Goal: Book appointment/travel/reservation

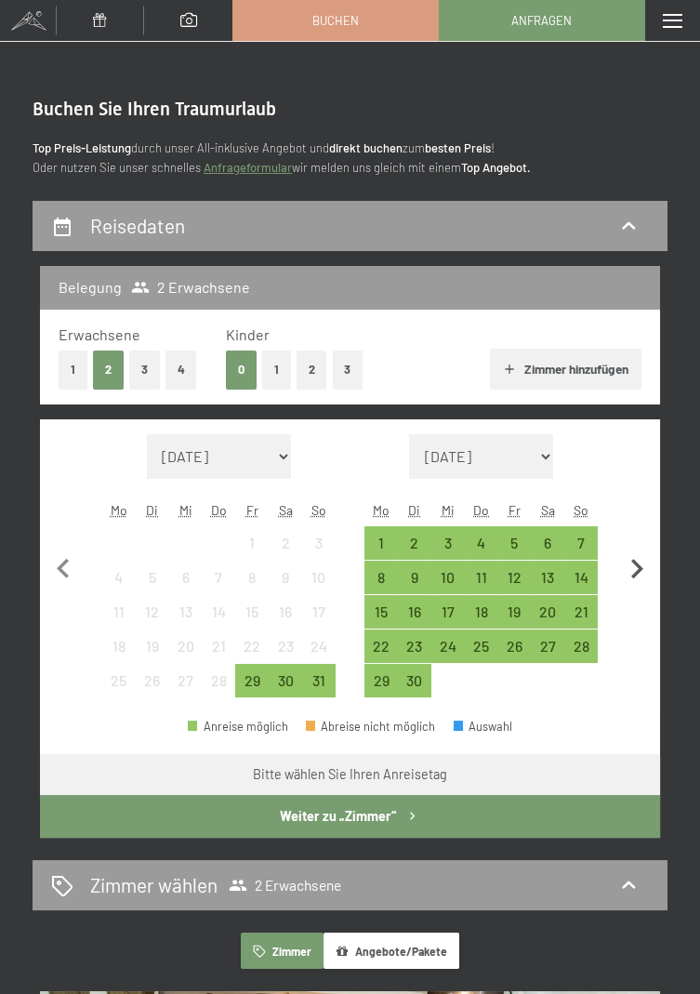
click at [633, 571] on icon "button" at bounding box center [636, 568] width 39 height 39
select select "[DATE]"
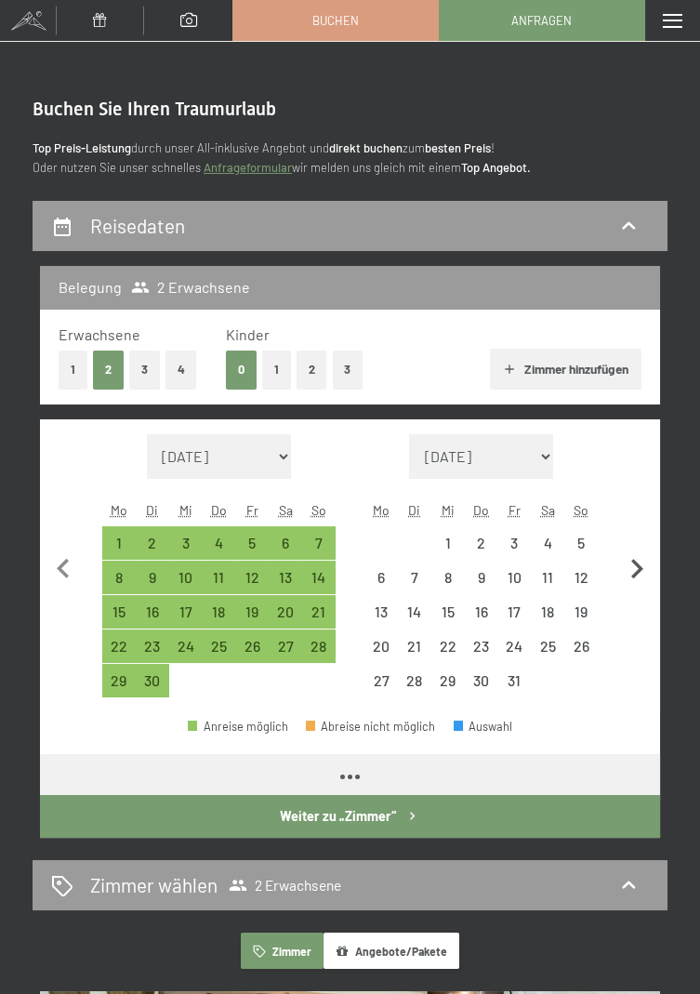
click at [638, 571] on icon "button" at bounding box center [637, 569] width 12 height 20
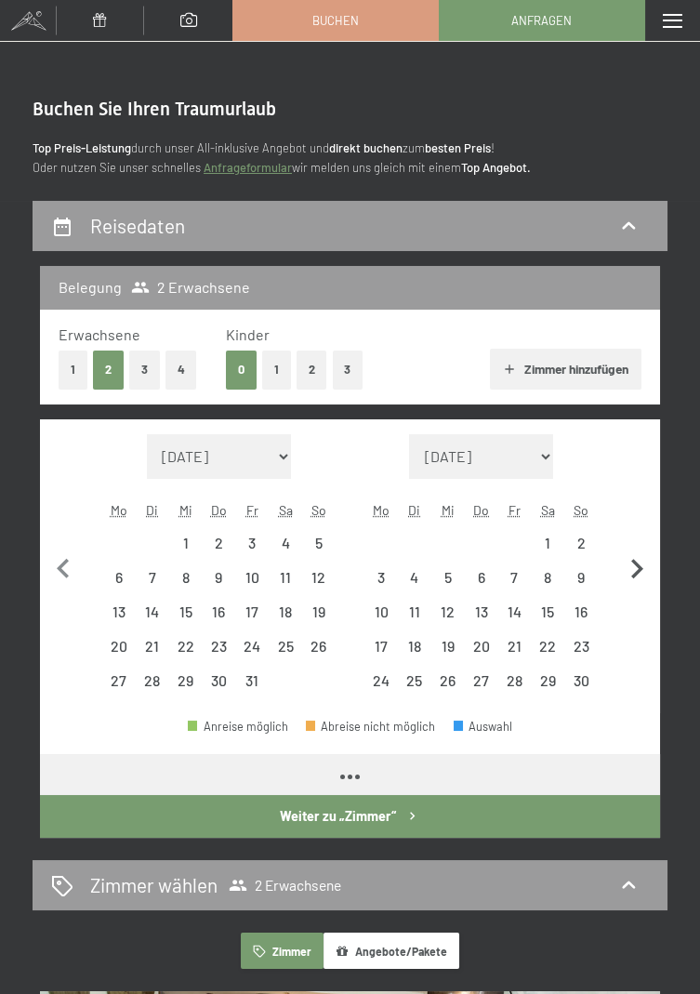
select select "[DATE]"
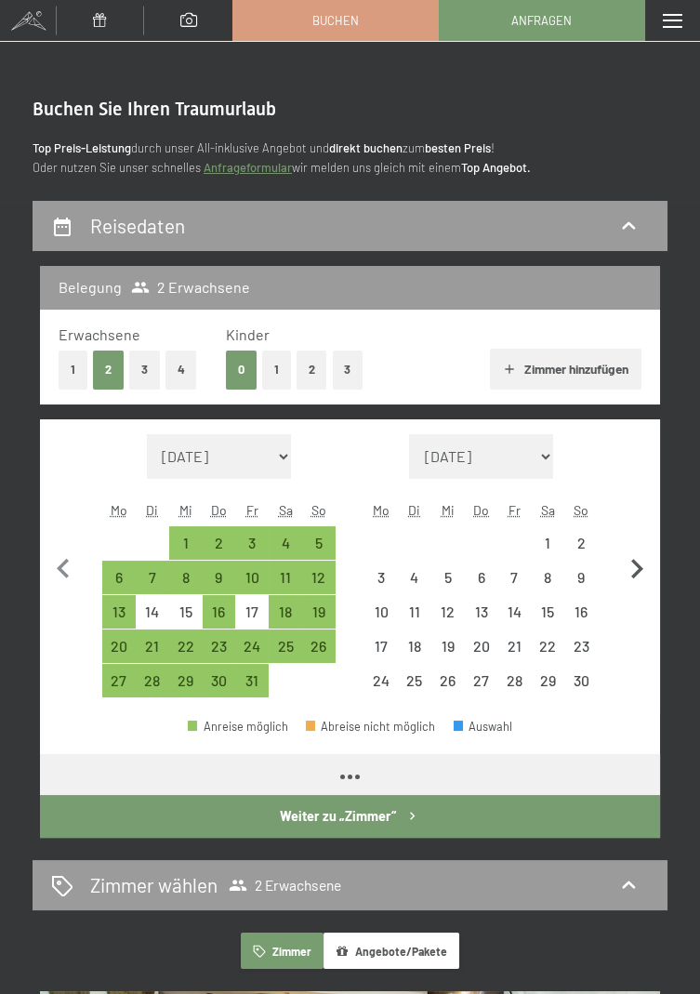
select select "[DATE]"
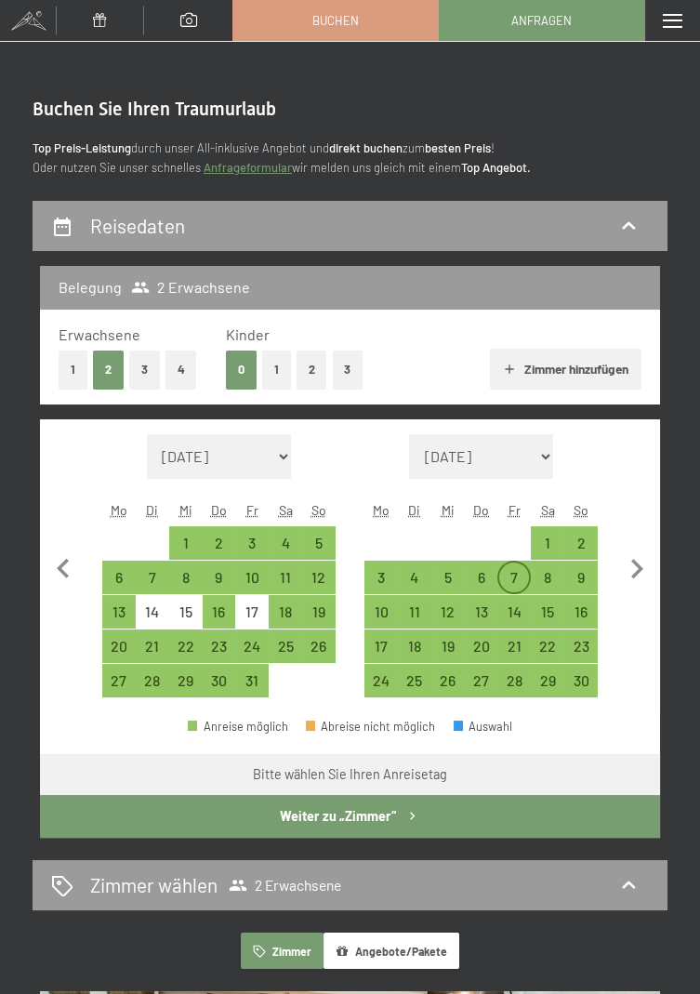
click at [509, 575] on div "7" at bounding box center [514, 585] width 30 height 30
select select "[DATE]"
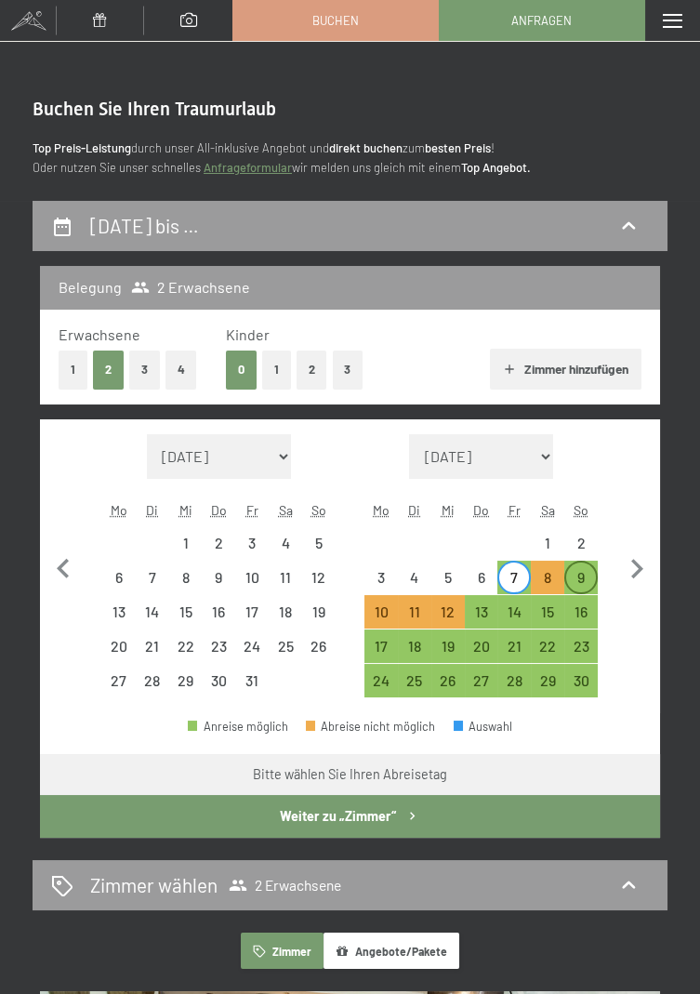
click at [585, 580] on div "9" at bounding box center [581, 585] width 30 height 30
select select "[DATE]"
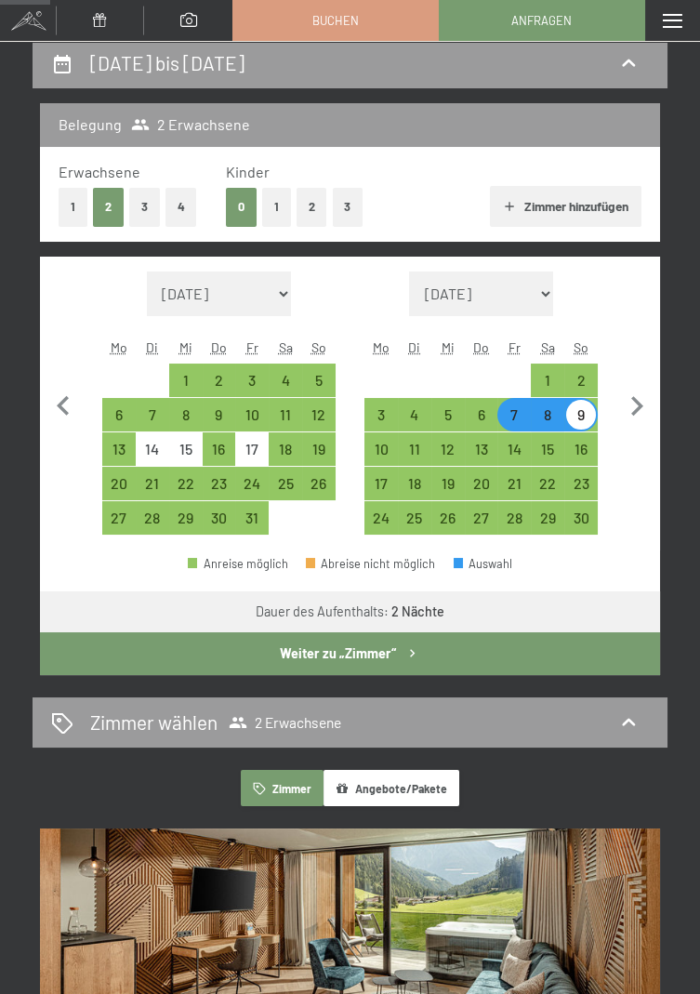
scroll to position [162, 0]
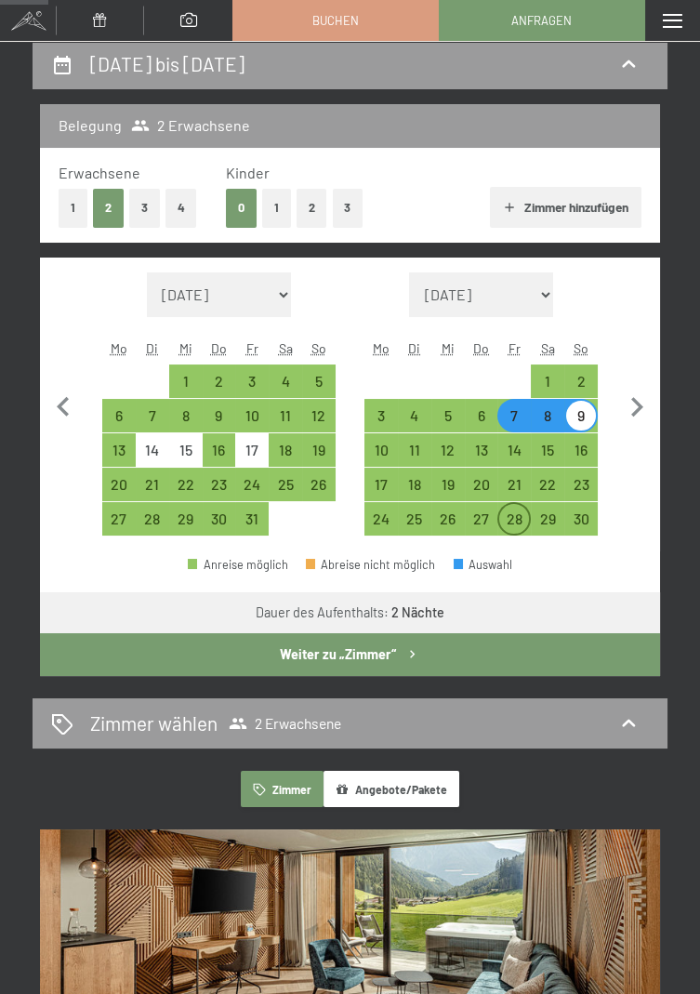
click at [516, 518] on div "28" at bounding box center [514, 526] width 30 height 30
select select "[DATE]"
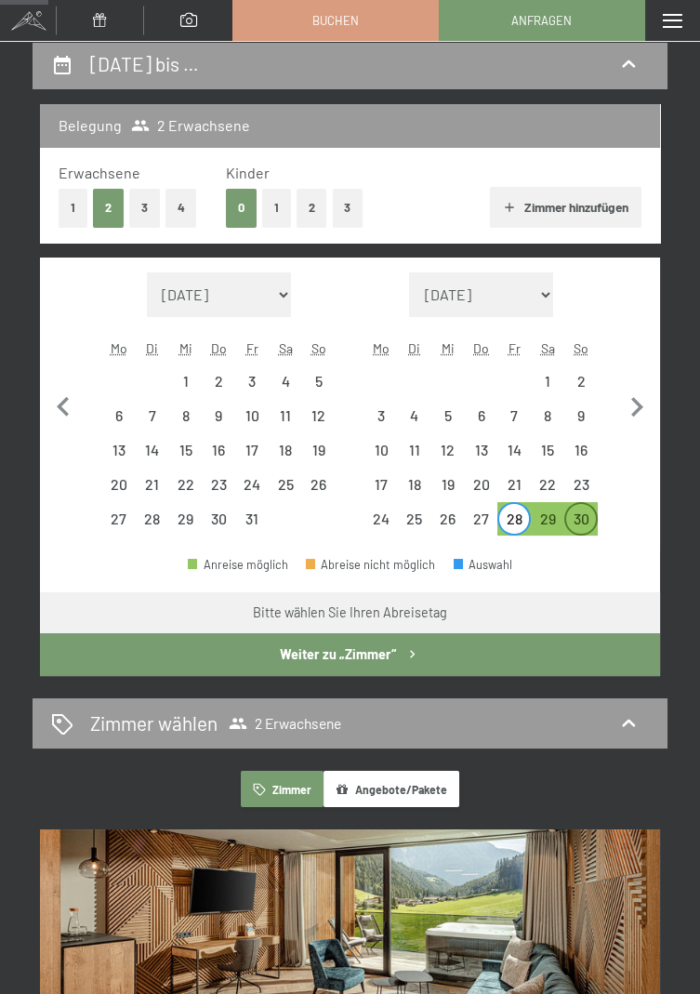
click at [592, 513] on div "30" at bounding box center [581, 526] width 30 height 30
select select "[DATE]"
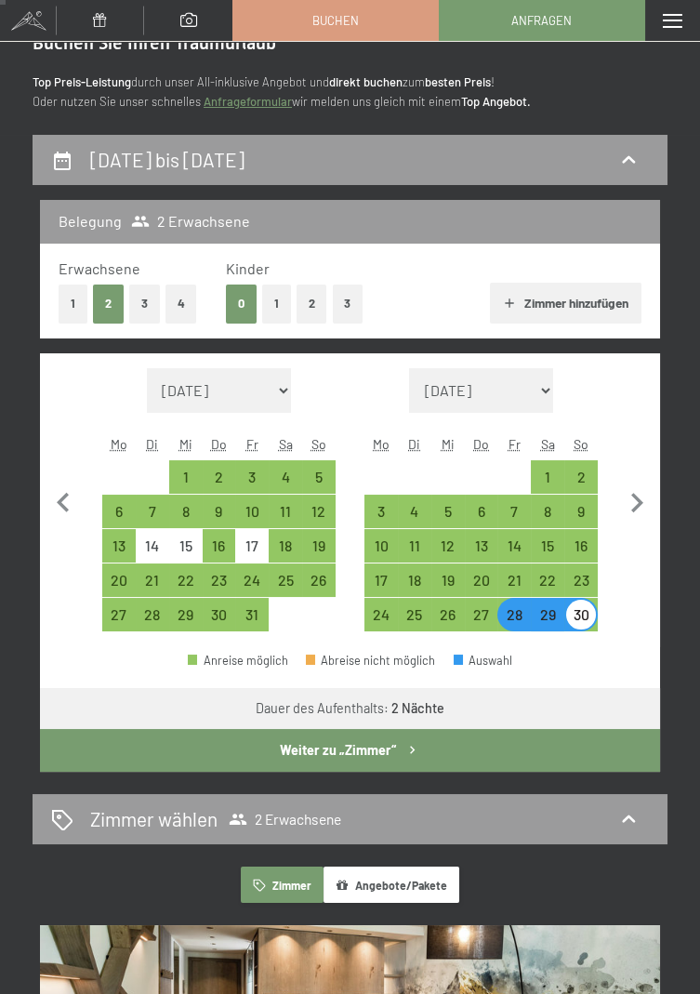
scroll to position [67, 0]
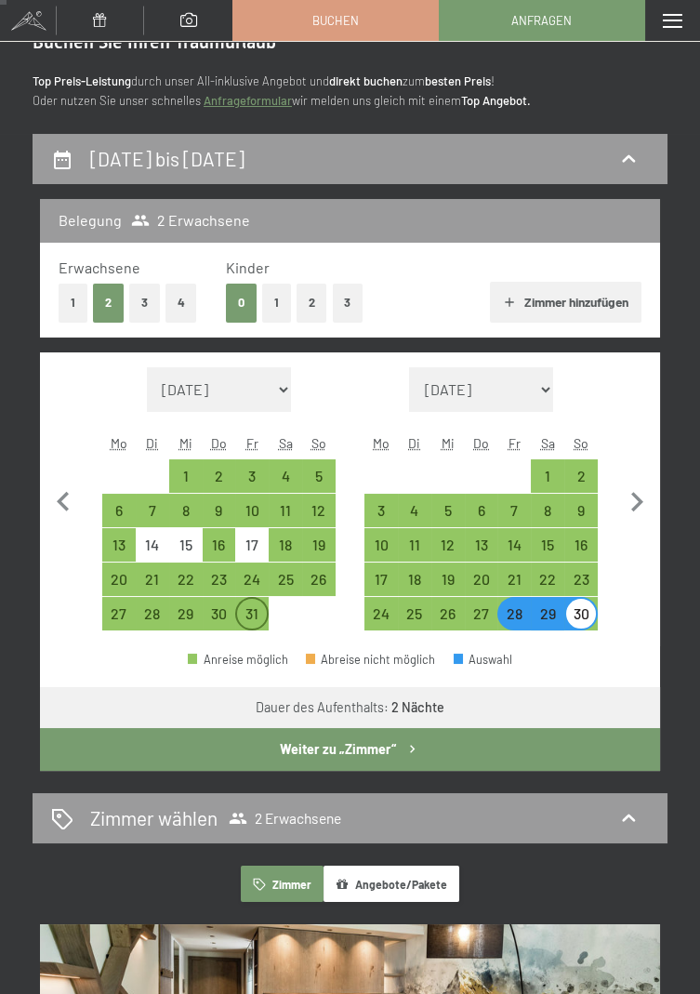
click at [249, 613] on div "31" at bounding box center [252, 621] width 30 height 30
select select "[DATE]"
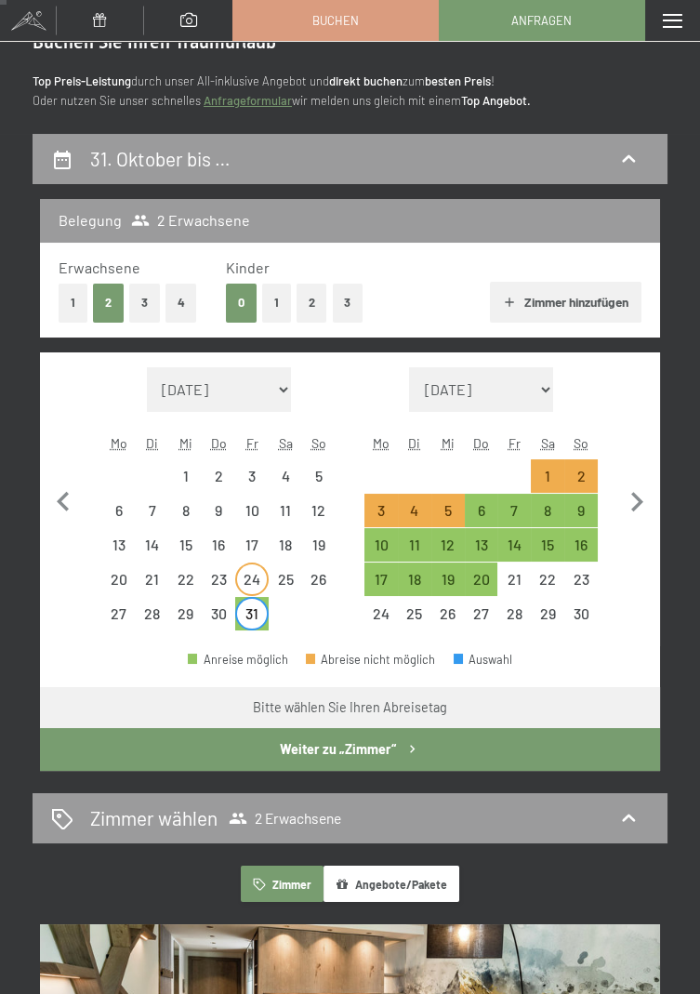
click at [249, 584] on div "24" at bounding box center [252, 587] width 30 height 30
select select "[DATE]"
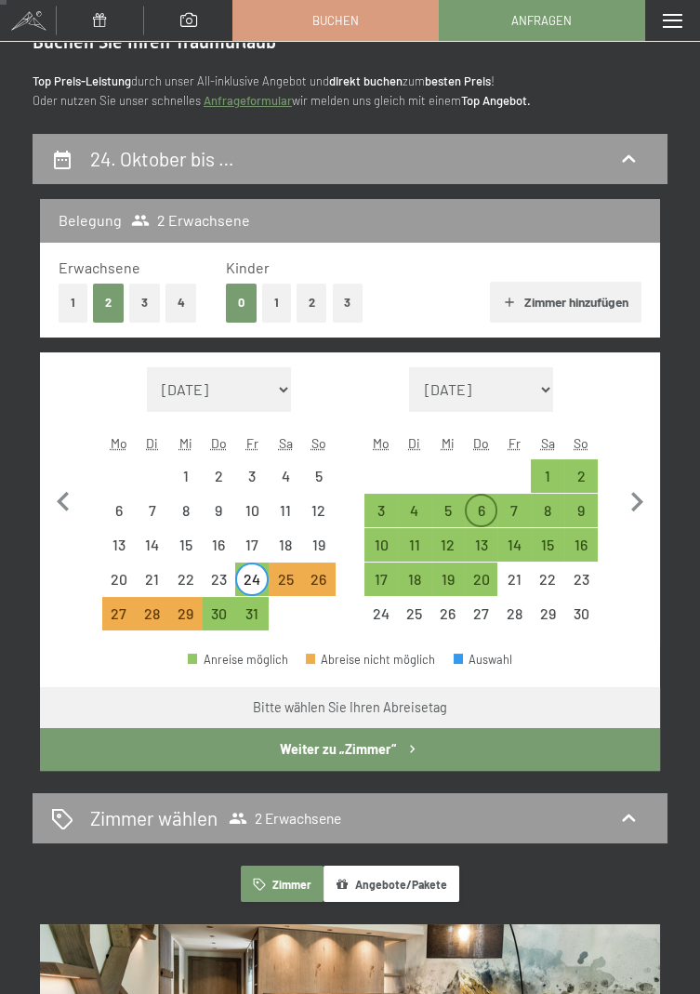
click at [479, 509] on div "6" at bounding box center [482, 518] width 30 height 30
select select "[DATE]"
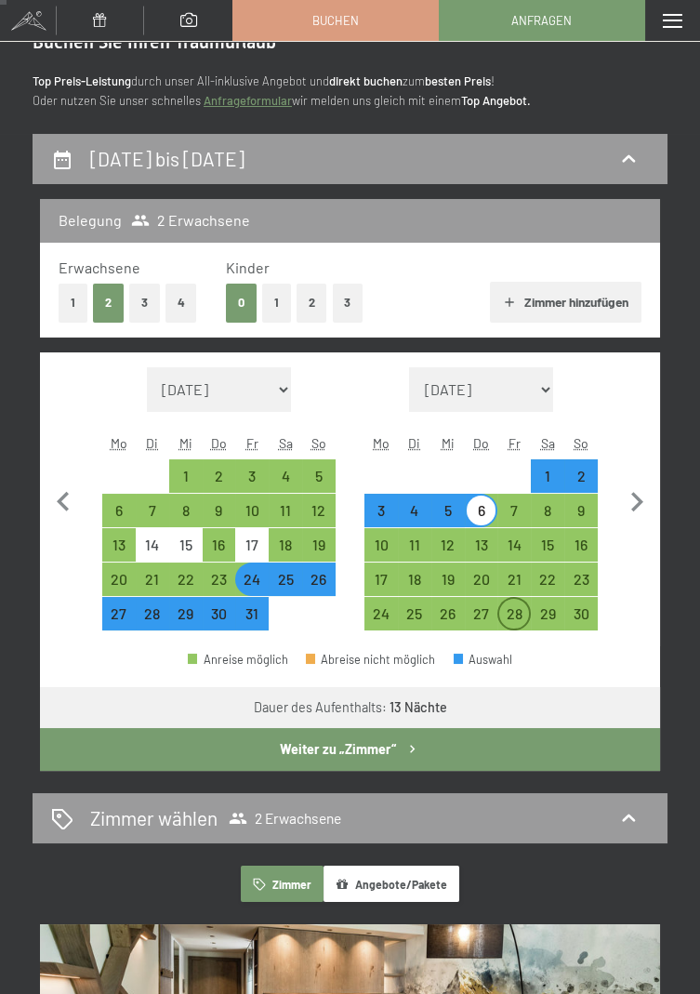
click at [522, 606] on div "28" at bounding box center [514, 621] width 30 height 30
select select "[DATE]"
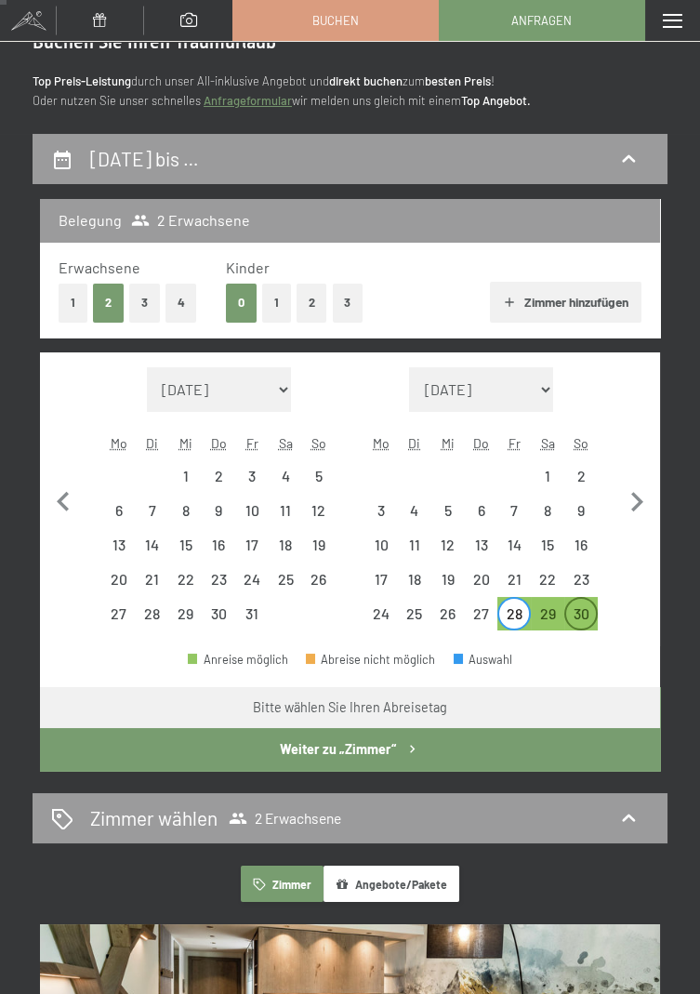
click at [582, 614] on div "30" at bounding box center [581, 621] width 30 height 30
select select "[DATE]"
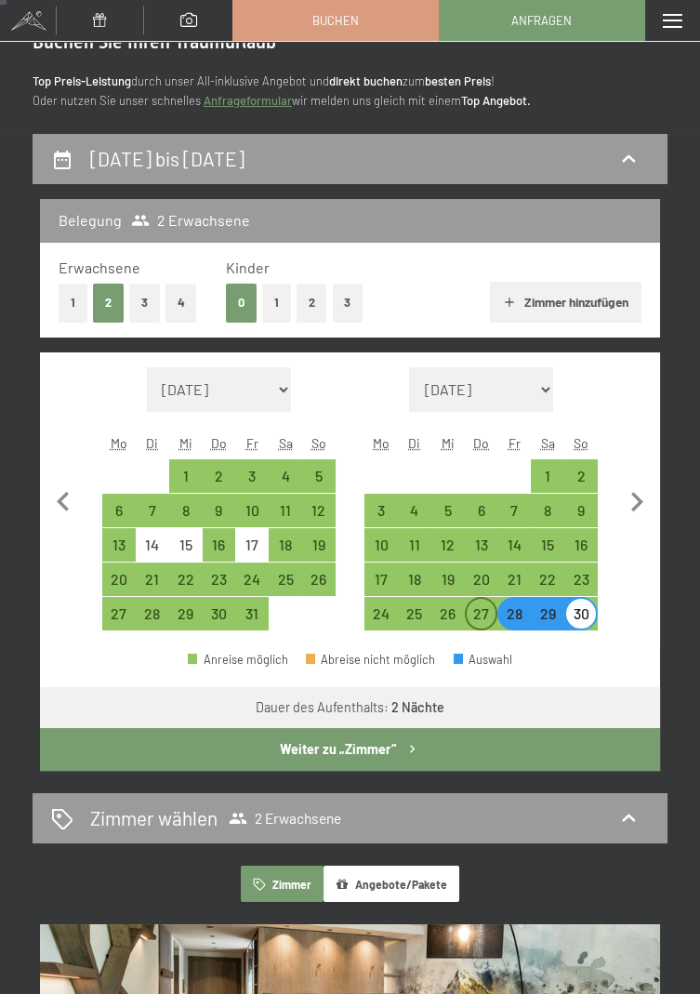
click at [479, 615] on div "27" at bounding box center [482, 621] width 30 height 30
select select "[DATE]"
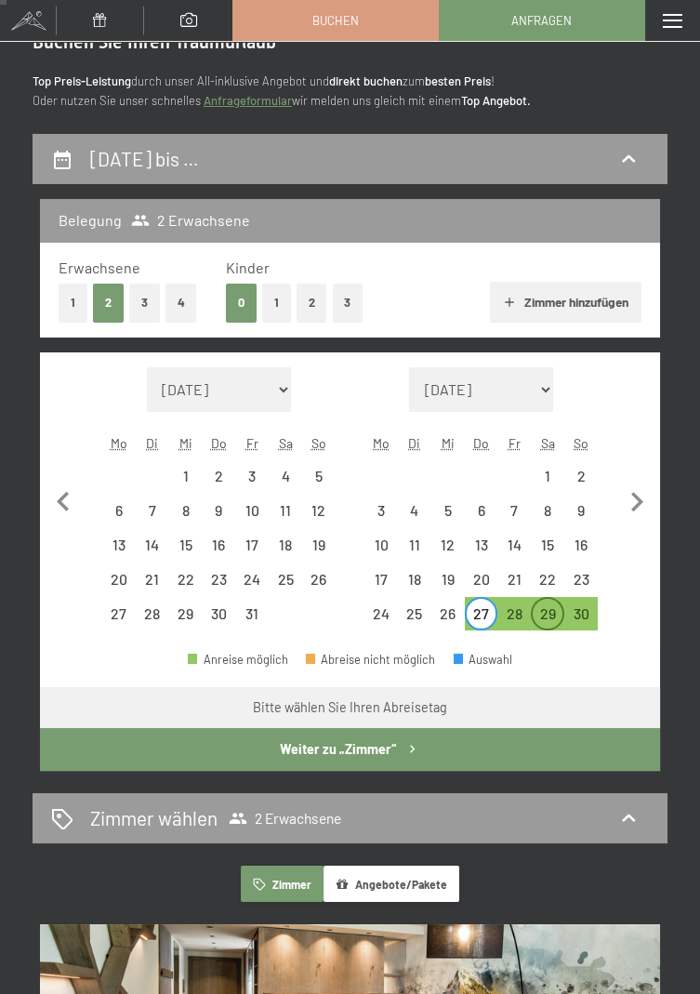
click at [549, 614] on div "29" at bounding box center [548, 621] width 30 height 30
select select "[DATE]"
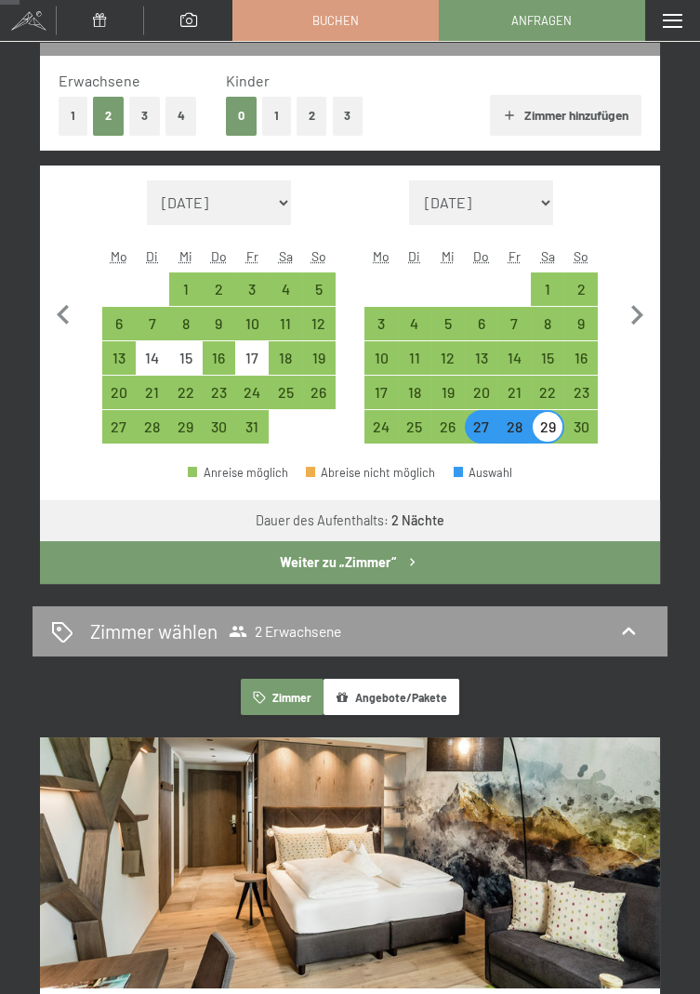
scroll to position [190, 0]
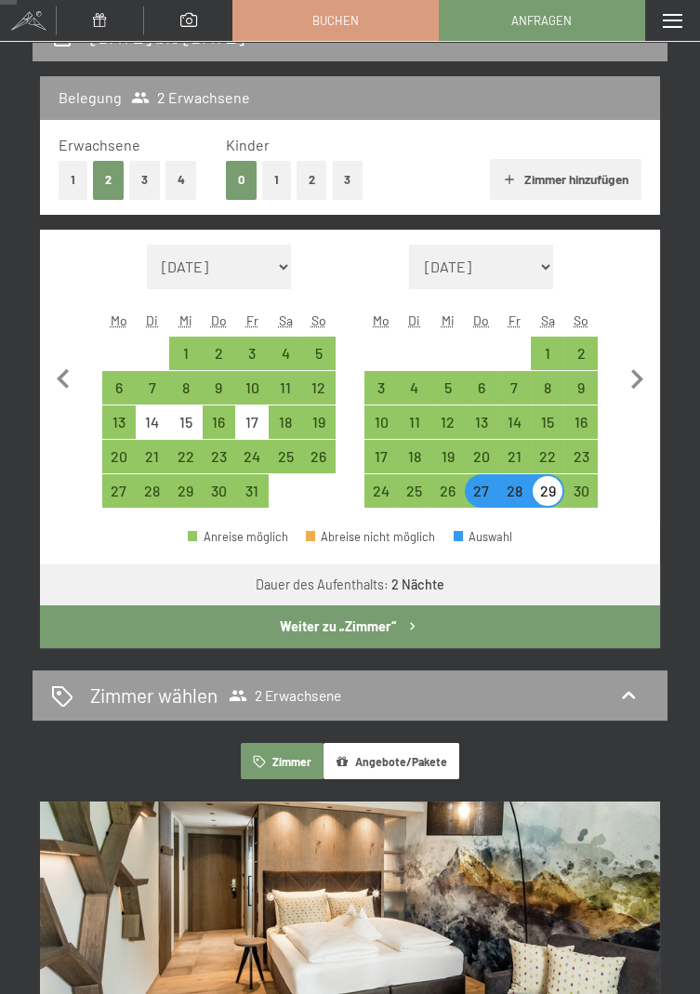
click at [516, 492] on div "28" at bounding box center [514, 498] width 30 height 30
select select "[DATE]"
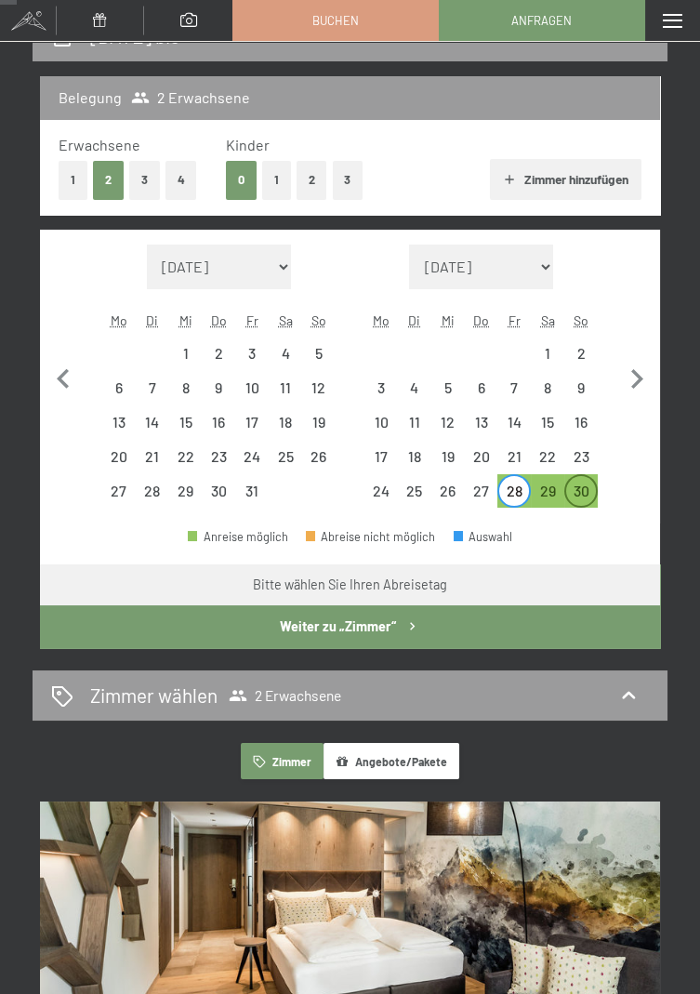
click at [581, 495] on div "30" at bounding box center [581, 498] width 30 height 30
select select "[DATE]"
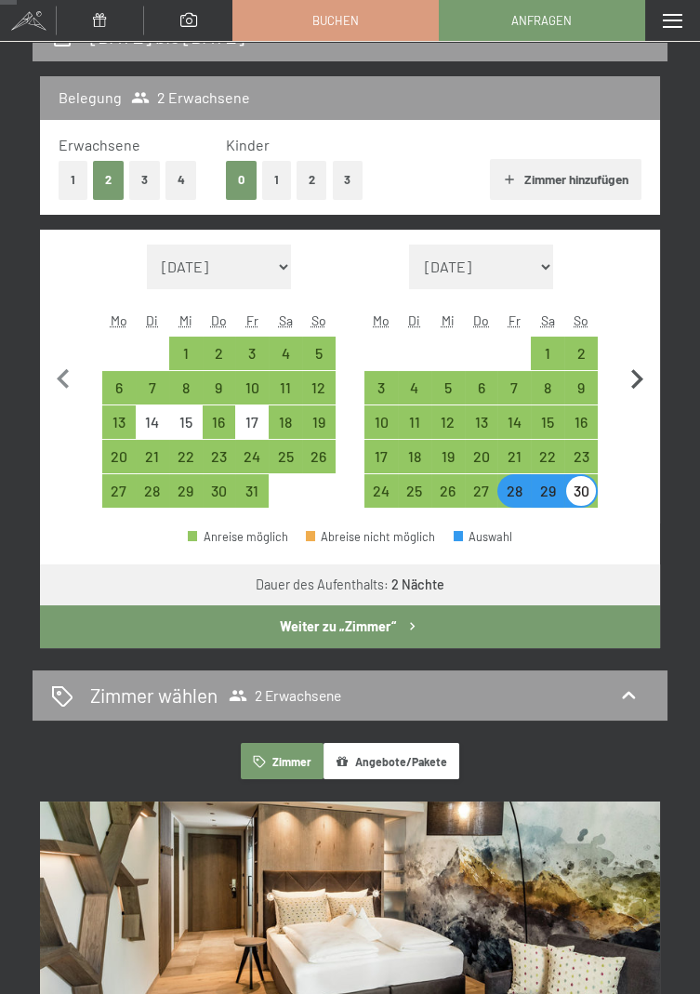
click at [641, 374] on icon "button" at bounding box center [636, 379] width 39 height 39
select select "[DATE]"
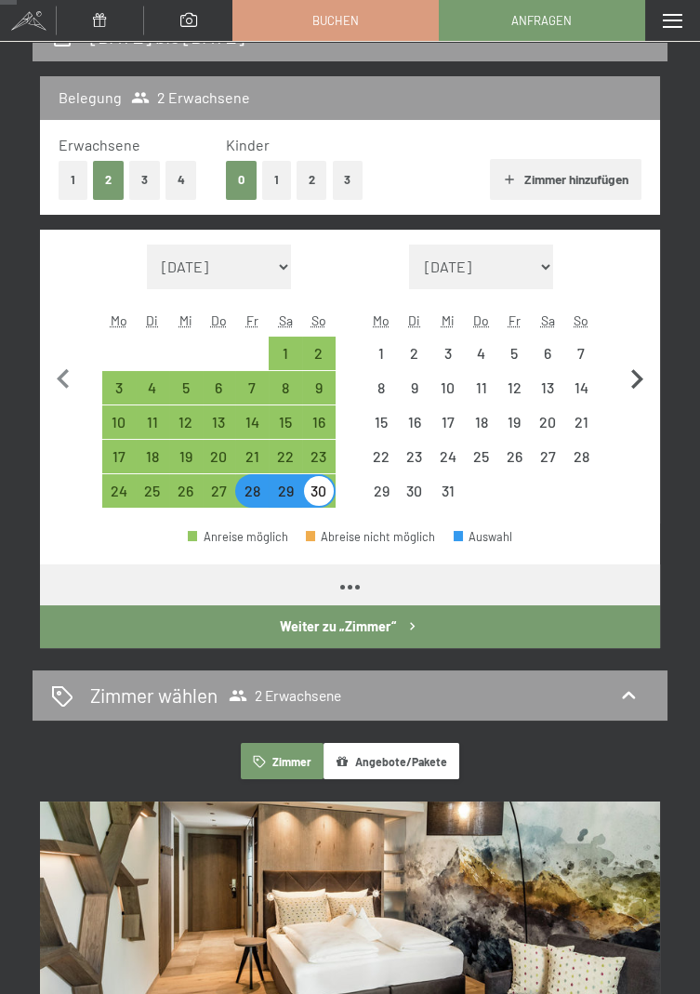
select select "[DATE]"
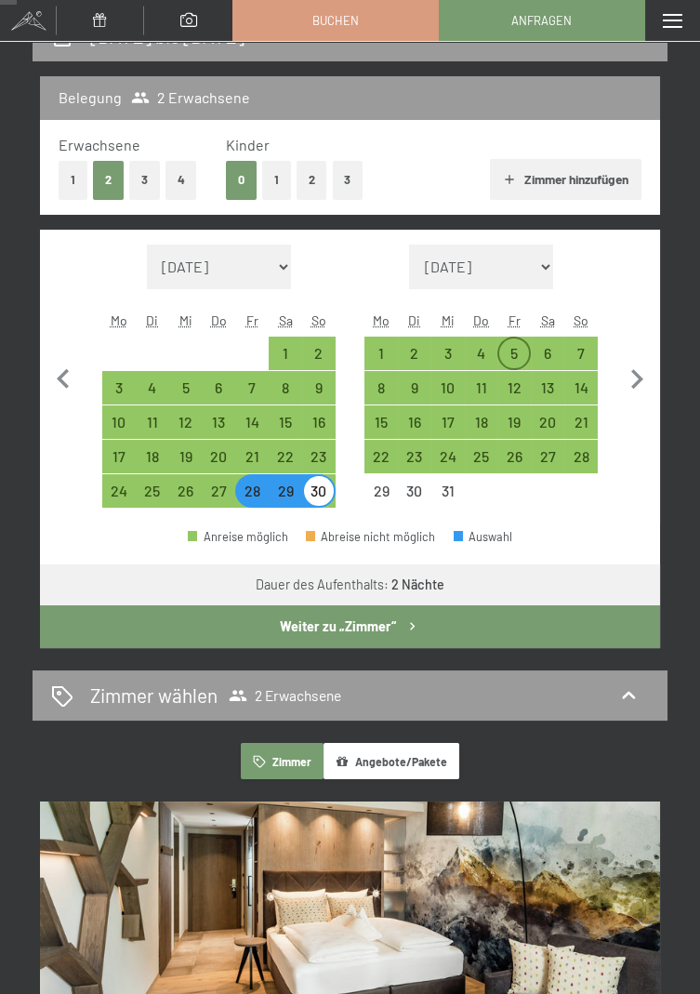
click at [514, 357] on div "5" at bounding box center [514, 361] width 30 height 30
select select "[DATE]"
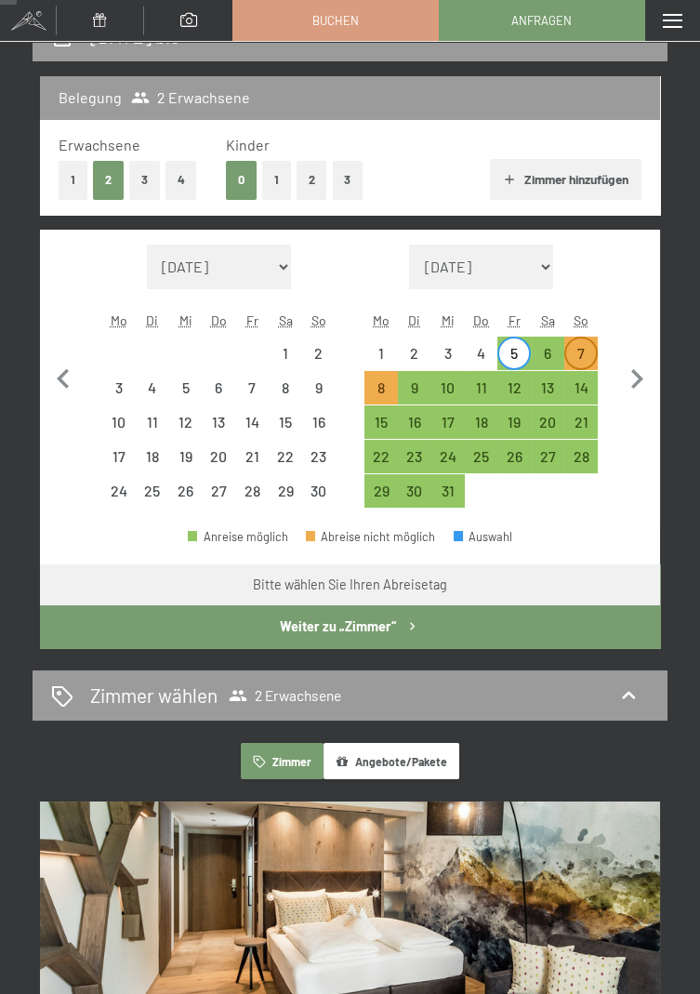
click at [587, 358] on div "7" at bounding box center [581, 361] width 30 height 30
select select "[DATE]"
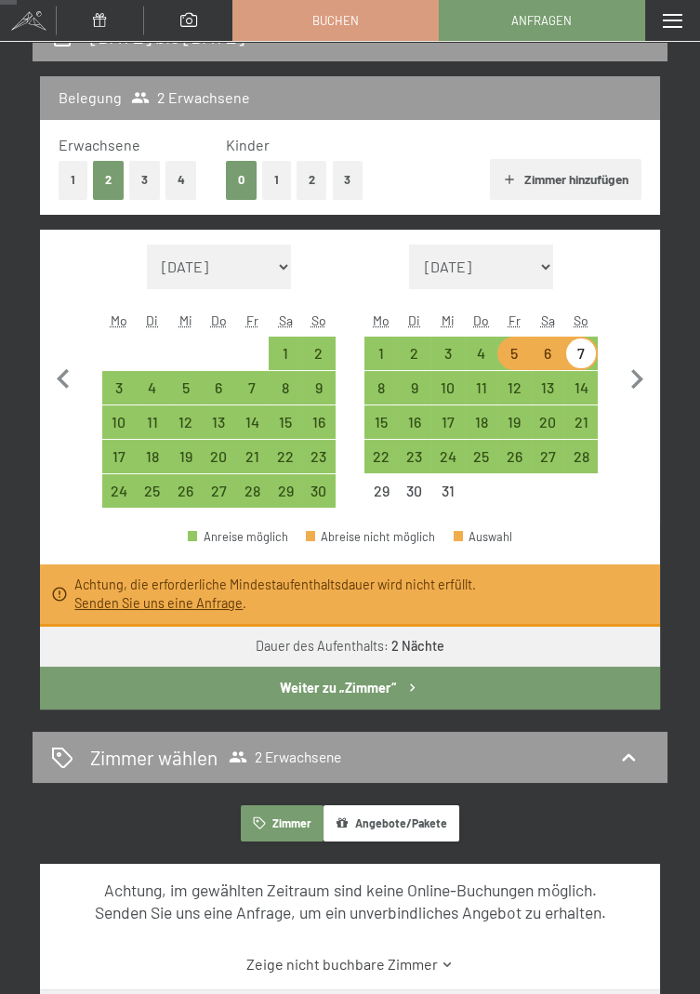
click at [509, 357] on div "5" at bounding box center [514, 361] width 30 height 30
select select "[DATE]"
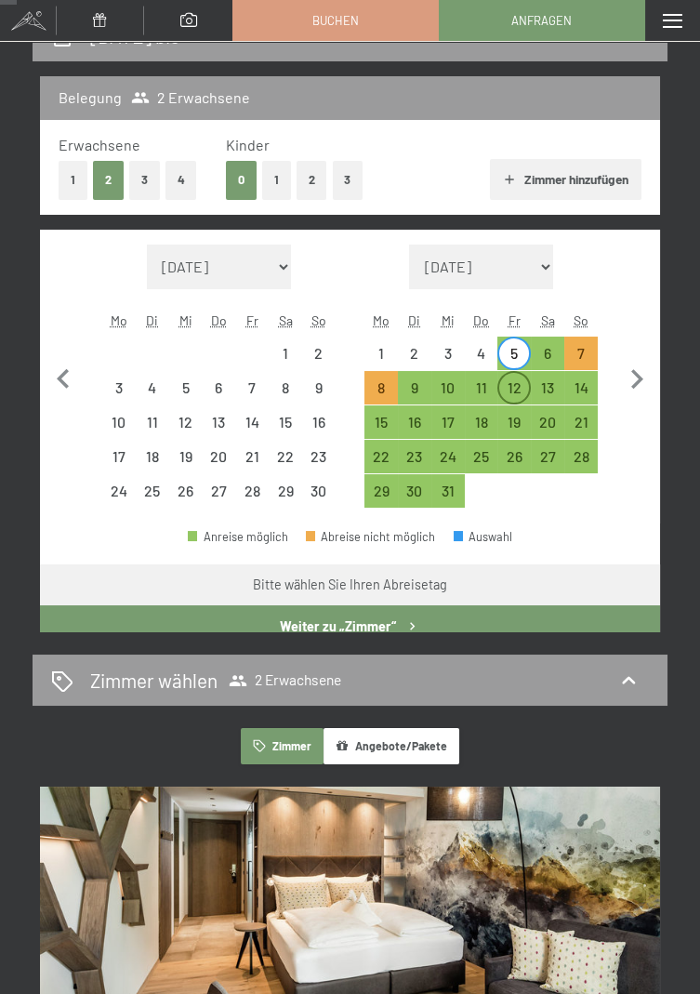
click at [517, 389] on div "12" at bounding box center [514, 395] width 30 height 30
select select "[DATE]"
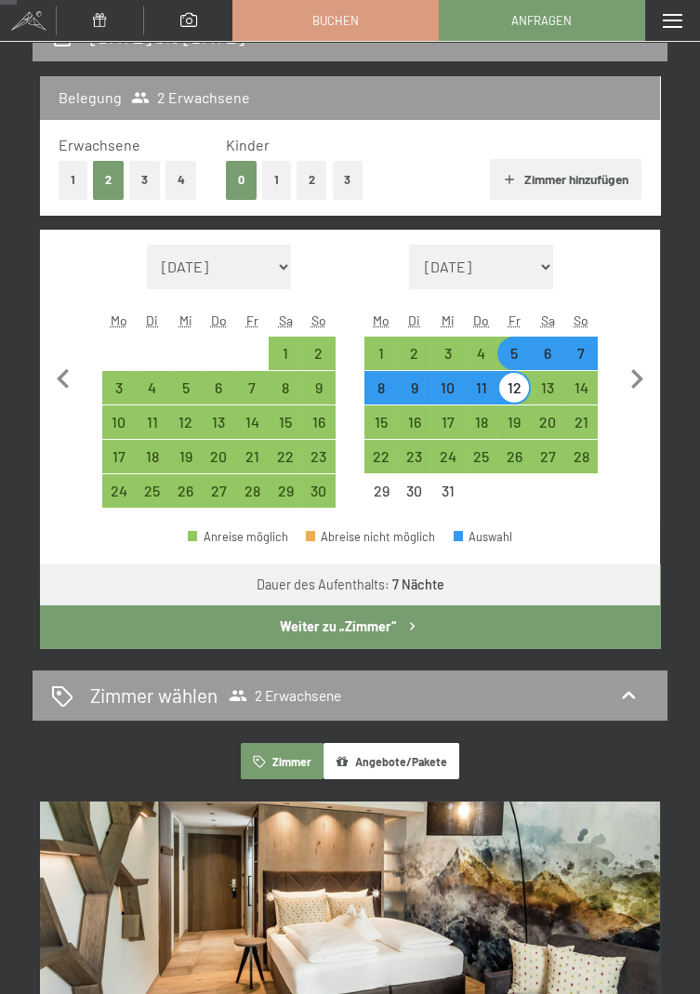
click at [515, 390] on div "12" at bounding box center [514, 395] width 30 height 30
select select "[DATE]"
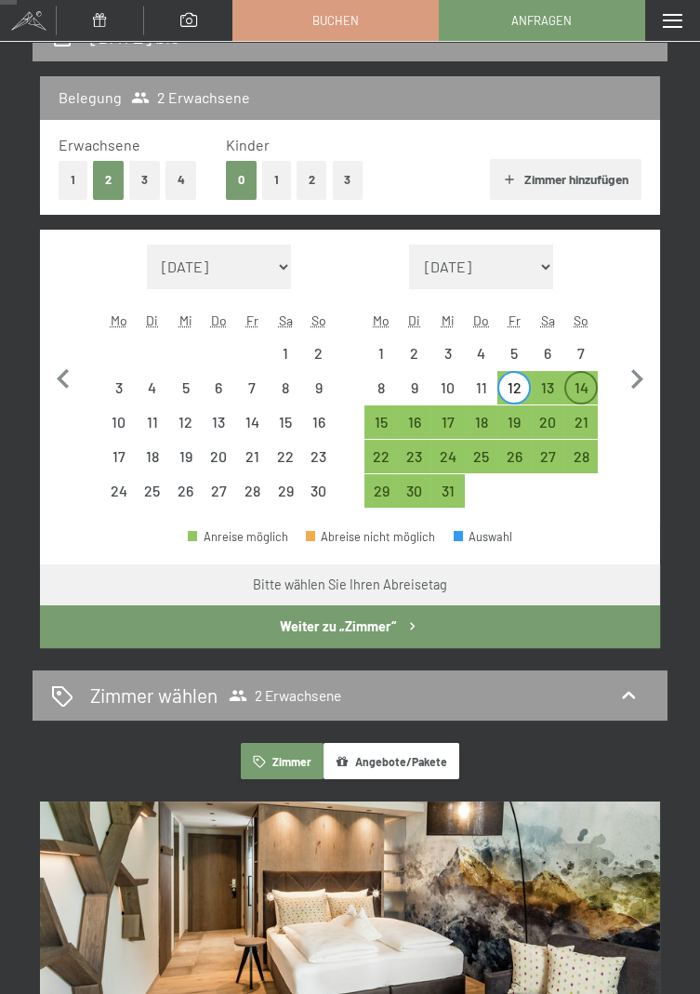
click at [585, 384] on div "14" at bounding box center [581, 395] width 30 height 30
select select "[DATE]"
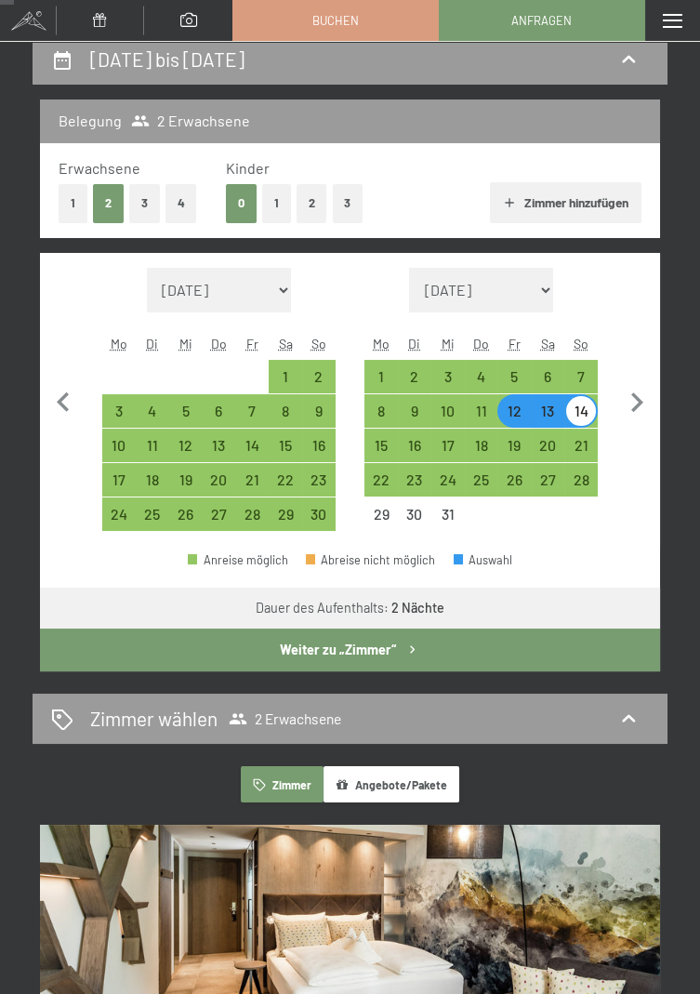
scroll to position [165, 0]
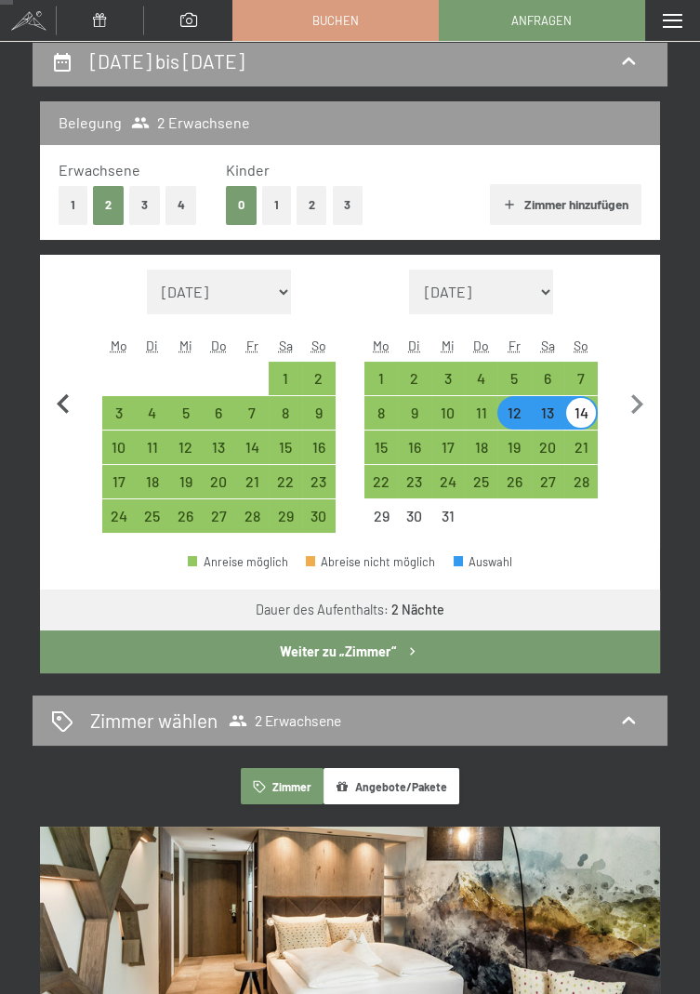
click at [73, 400] on icon "button" at bounding box center [63, 404] width 39 height 39
select select "[DATE]"
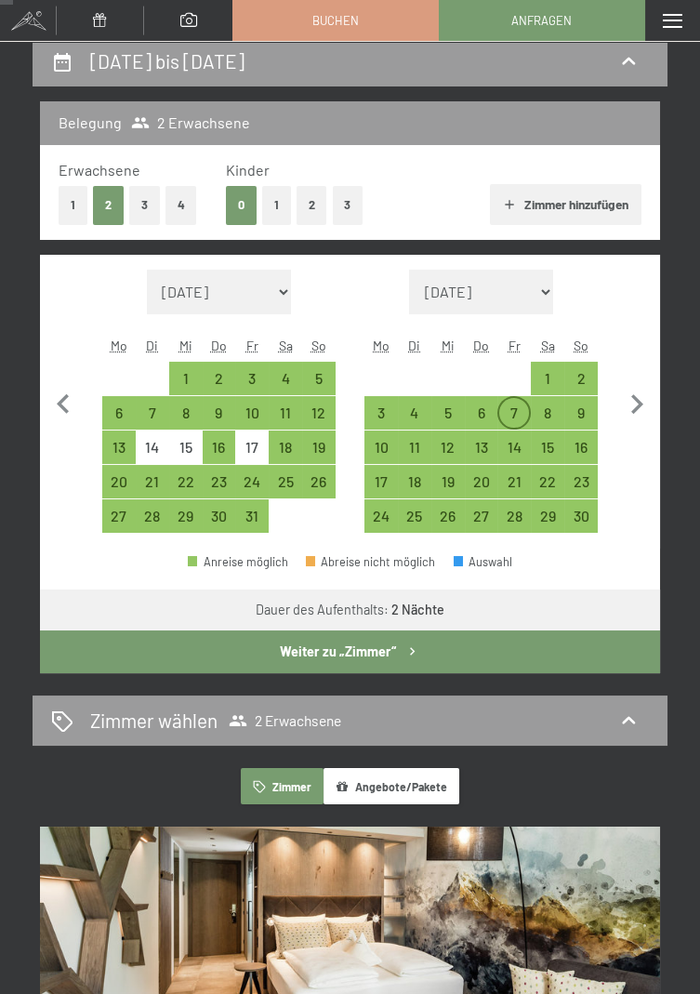
click at [514, 417] on div "7" at bounding box center [514, 420] width 30 height 30
select select "[DATE]"
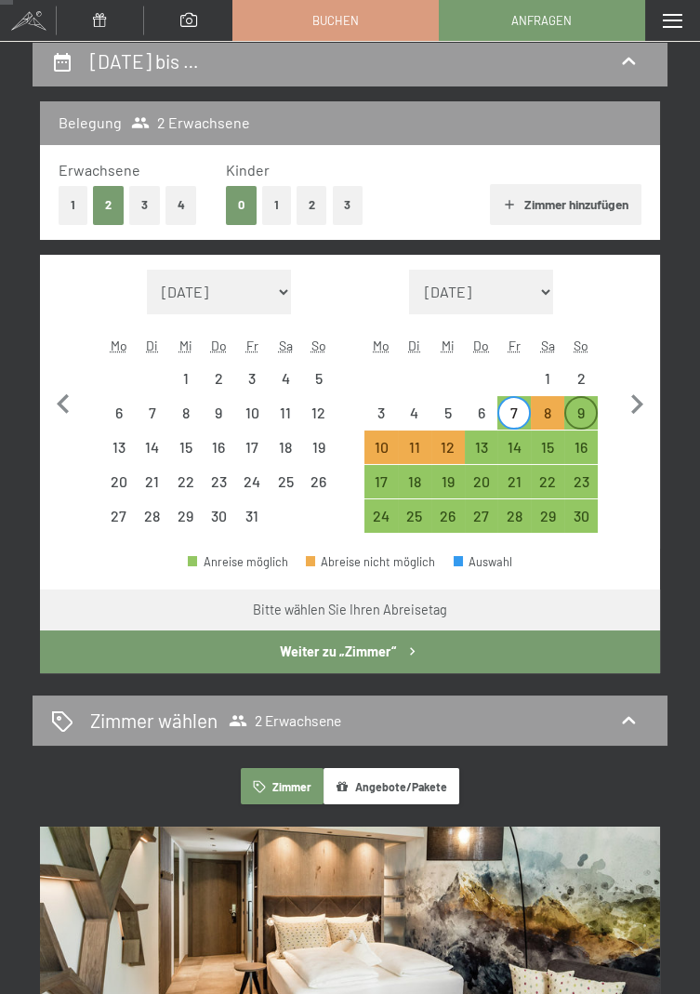
click at [583, 409] on div "9" at bounding box center [581, 420] width 30 height 30
select select "[DATE]"
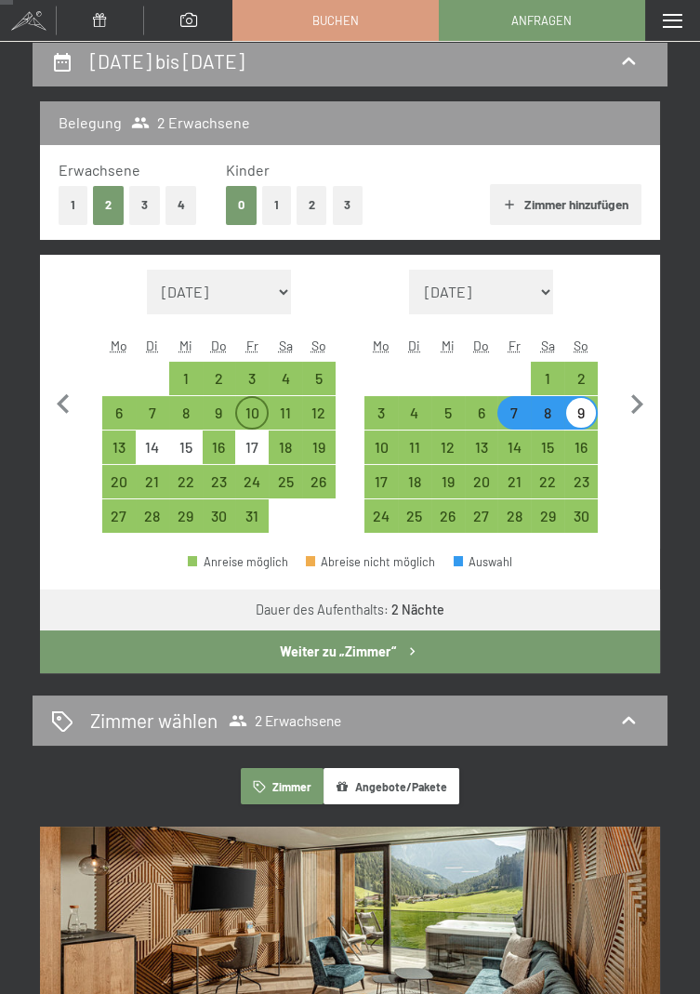
click at [256, 409] on div "10" at bounding box center [252, 420] width 30 height 30
select select "[DATE]"
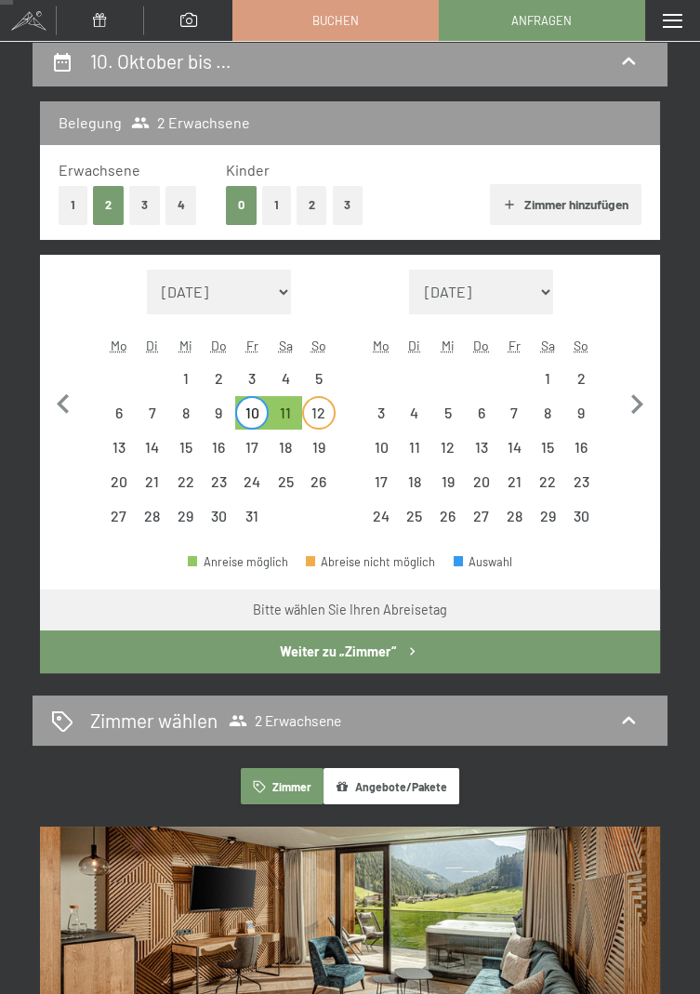
click at [319, 420] on div "12" at bounding box center [319, 420] width 30 height 30
select select "[DATE]"
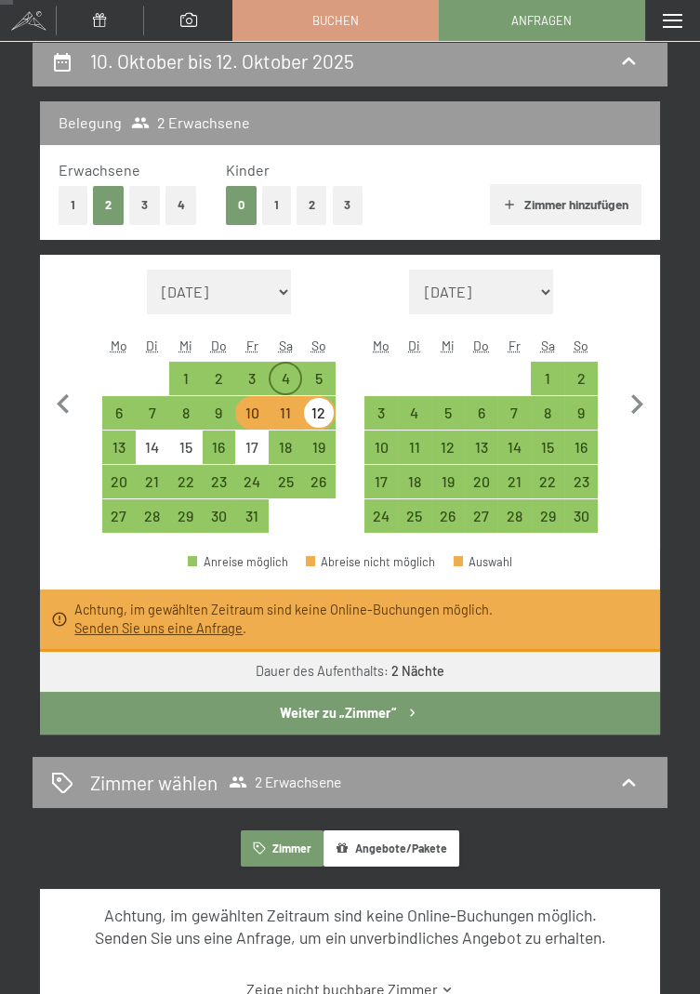
click at [291, 375] on div "4" at bounding box center [286, 386] width 30 height 30
select select "[DATE]"
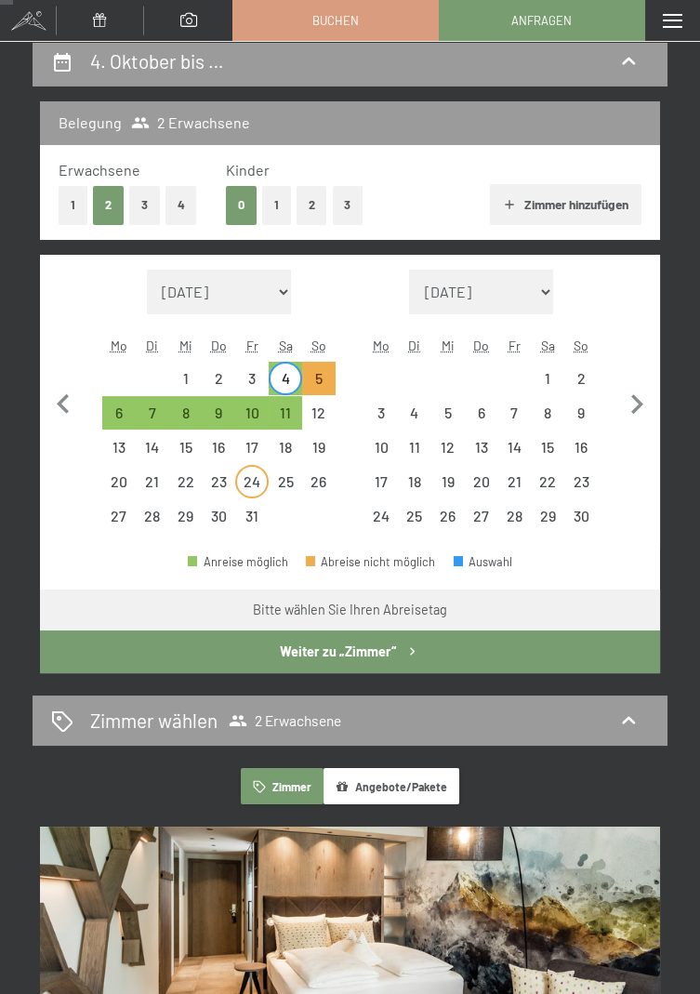
click at [253, 474] on div "24" at bounding box center [252, 489] width 30 height 30
select select "[DATE]"
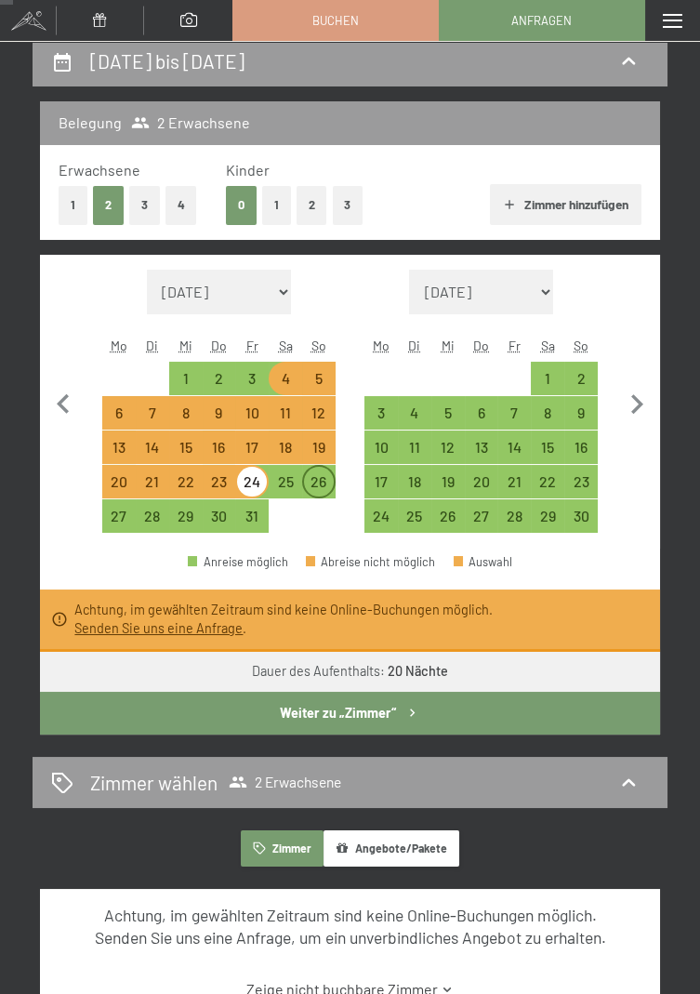
click at [313, 485] on div "26" at bounding box center [319, 489] width 30 height 30
select select "[DATE]"
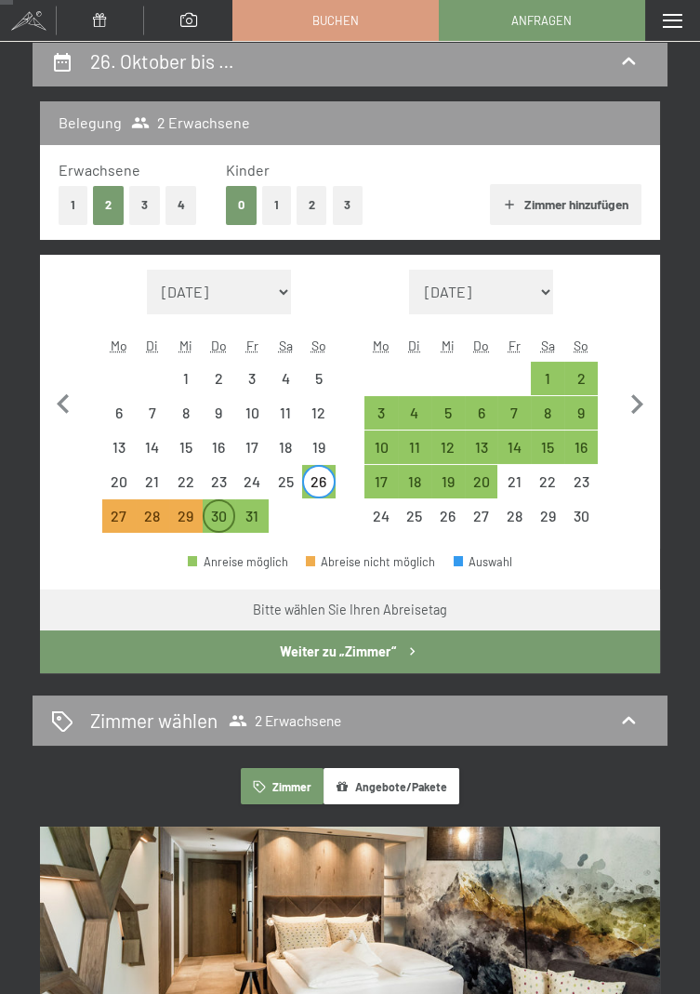
click at [219, 517] on div "30" at bounding box center [220, 524] width 30 height 30
select select "[DATE]"
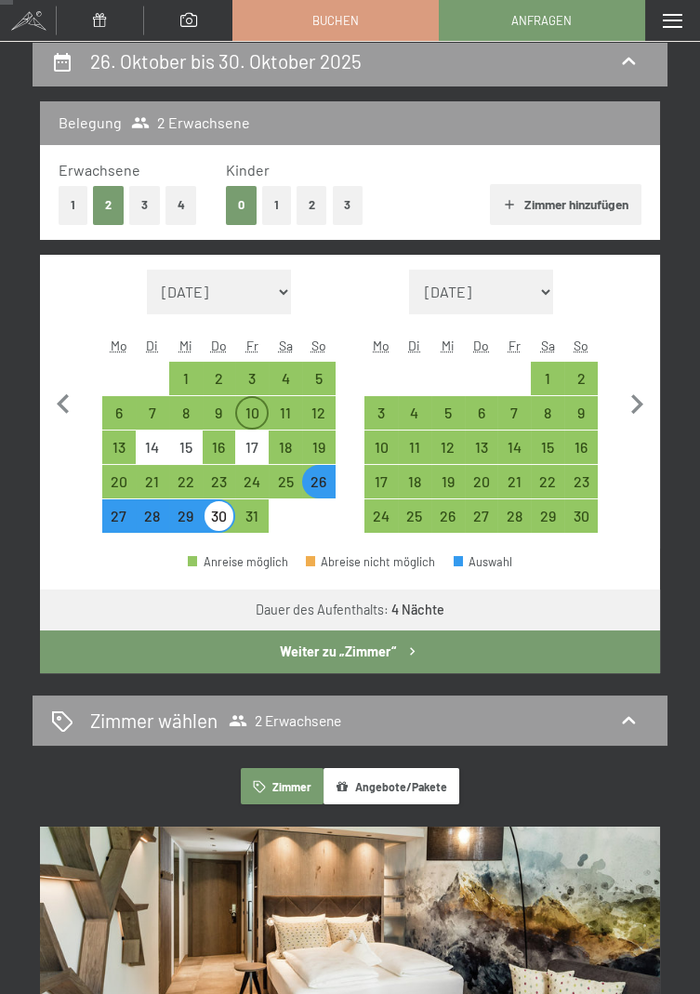
click at [258, 413] on div "10" at bounding box center [252, 420] width 30 height 30
select select "[DATE]"
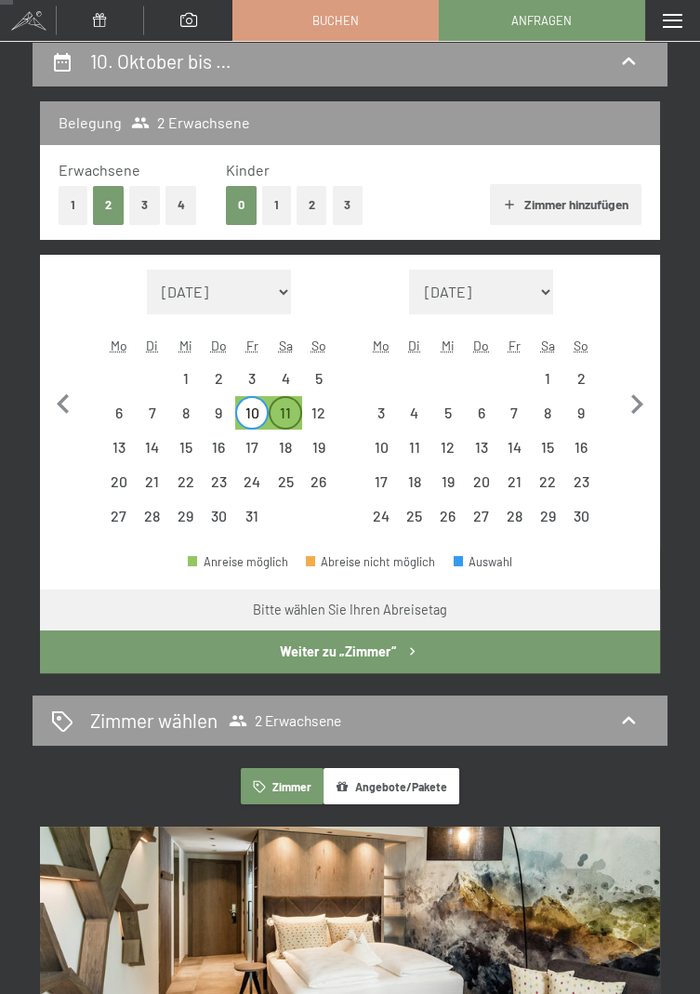
click at [285, 409] on div "11" at bounding box center [286, 420] width 30 height 30
select select "[DATE]"
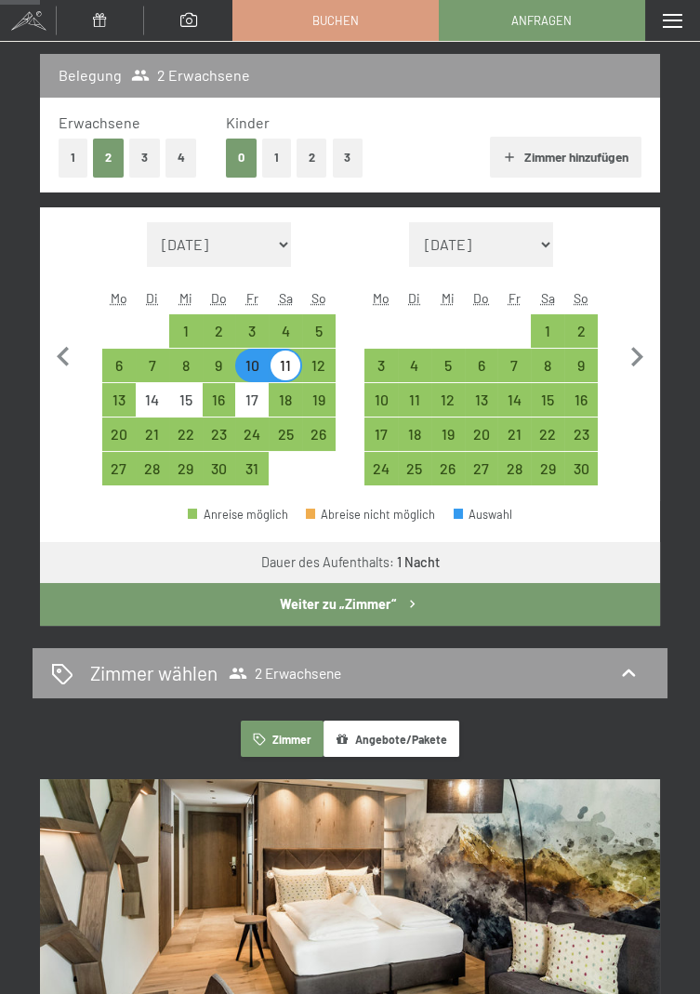
scroll to position [198, 0]
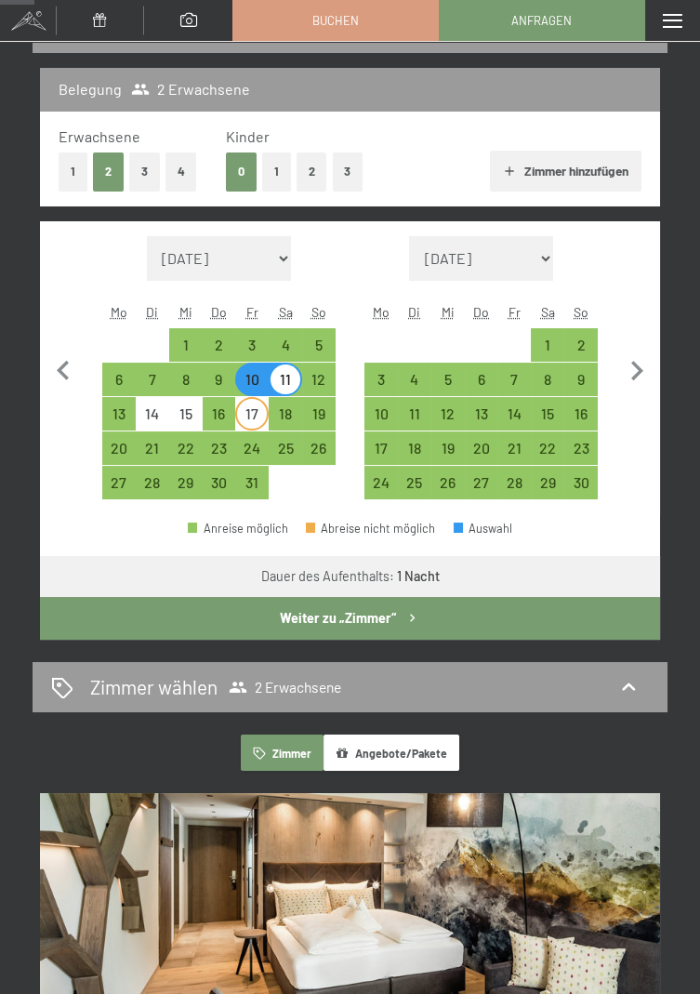
click at [245, 411] on div "17" at bounding box center [252, 421] width 30 height 30
select select "[DATE]"
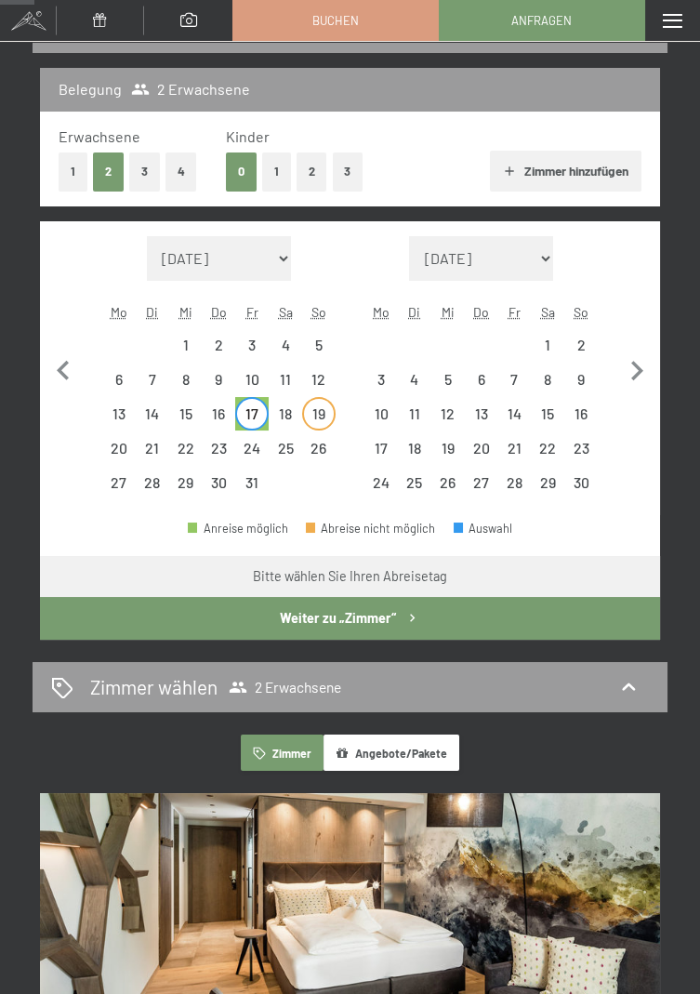
click at [320, 416] on div "19" at bounding box center [319, 421] width 30 height 30
select select "[DATE]"
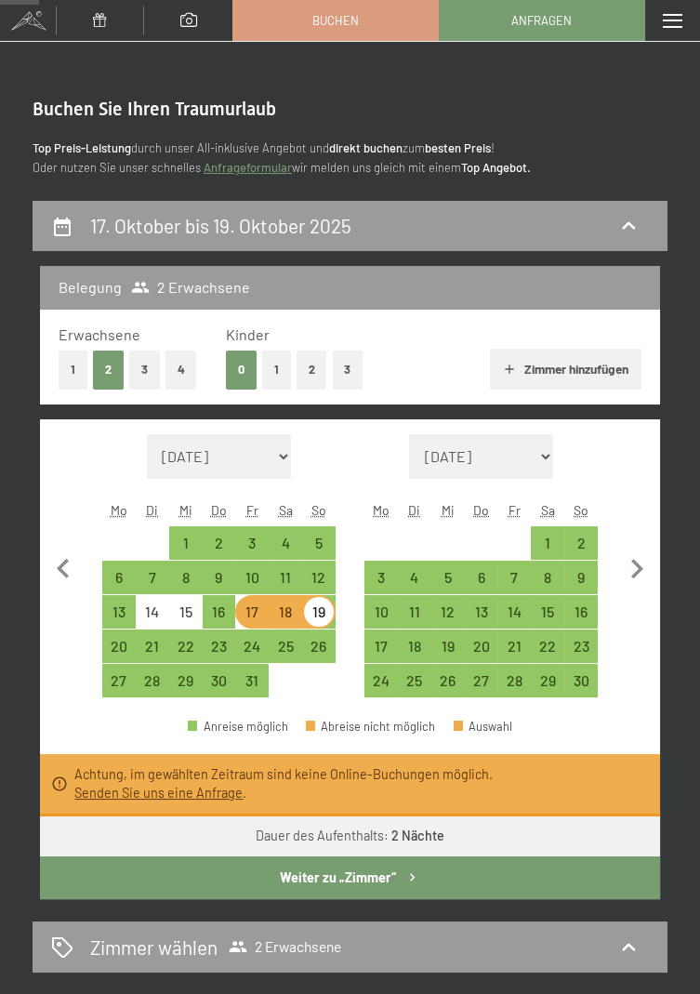
scroll to position [0, 0]
click at [515, 682] on div "28" at bounding box center [514, 688] width 30 height 30
select select "[DATE]"
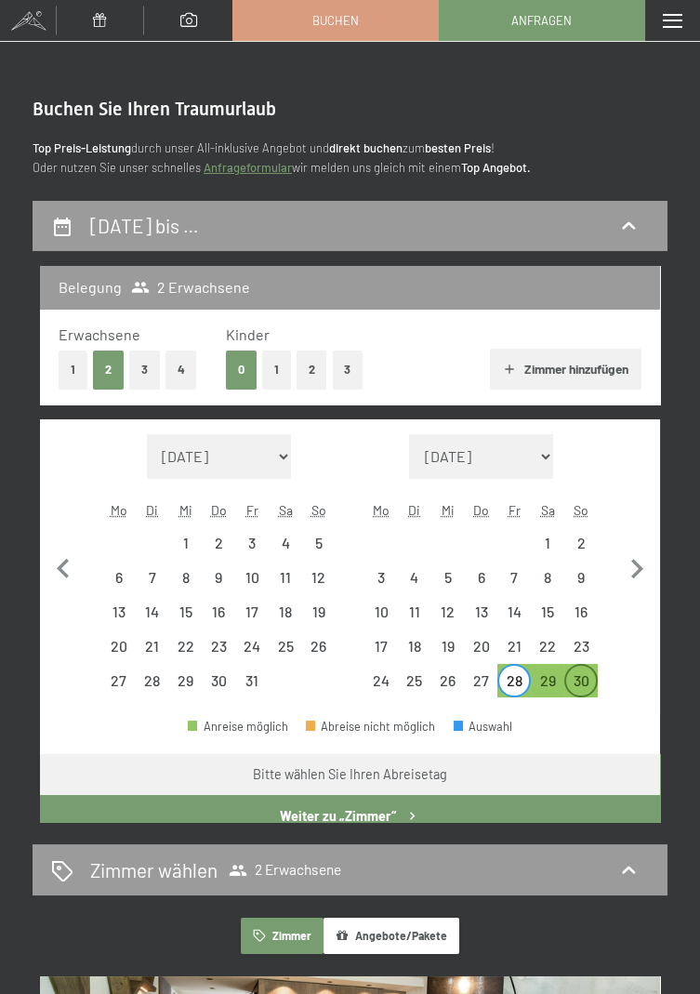
click at [586, 675] on div "30" at bounding box center [581, 688] width 30 height 30
select select "[DATE]"
